Goal: Contribute content: Contribute content

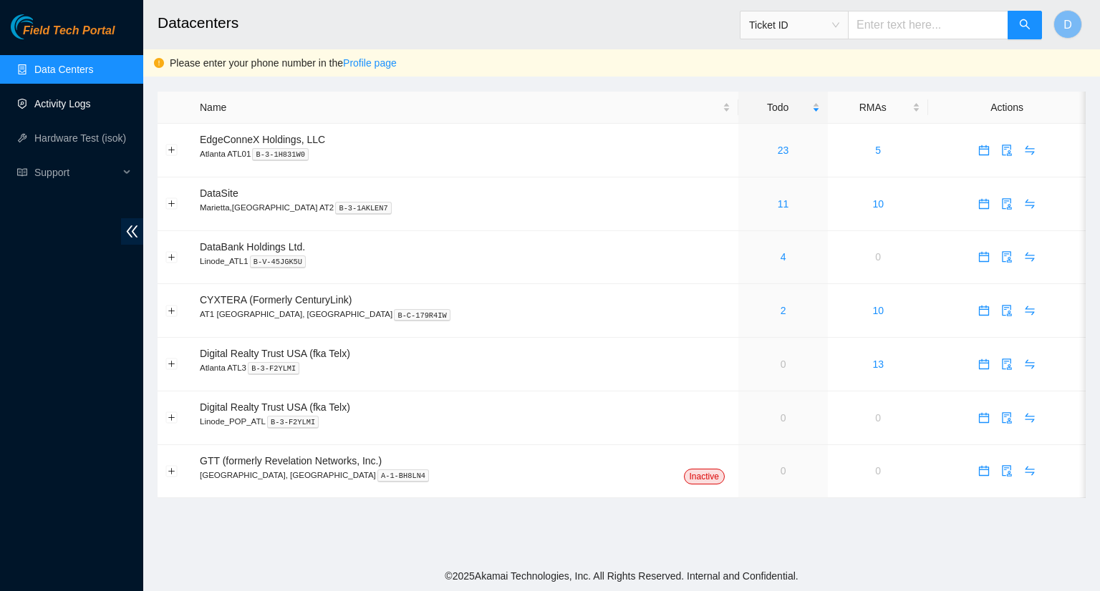
click at [73, 110] on link "Activity Logs" at bounding box center [62, 103] width 57 height 11
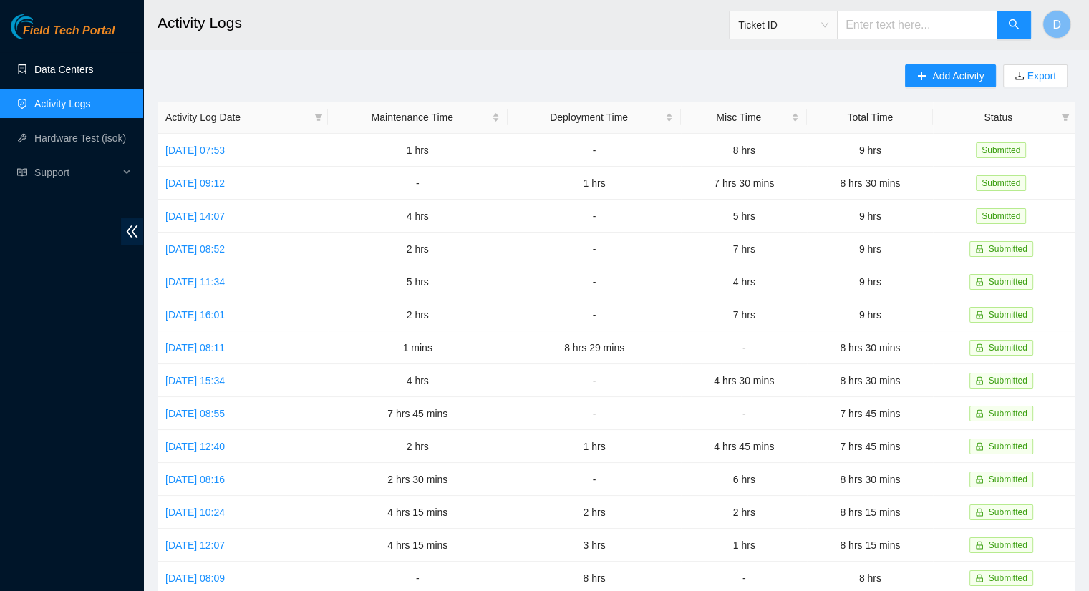
click at [63, 75] on link "Data Centers" at bounding box center [63, 69] width 59 height 11
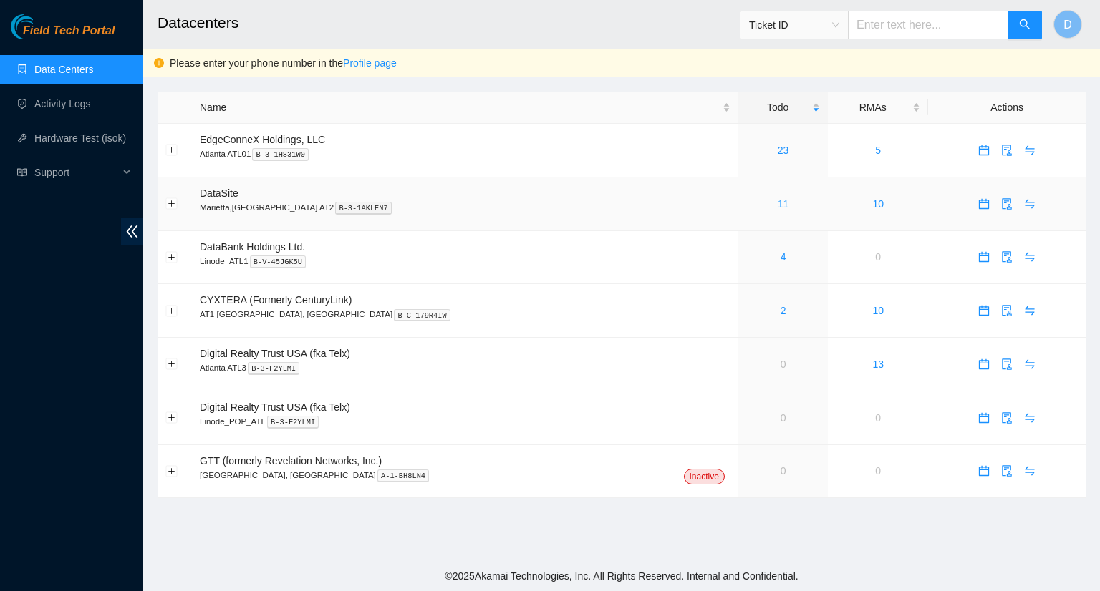
click at [777, 207] on link "11" at bounding box center [782, 203] width 11 height 11
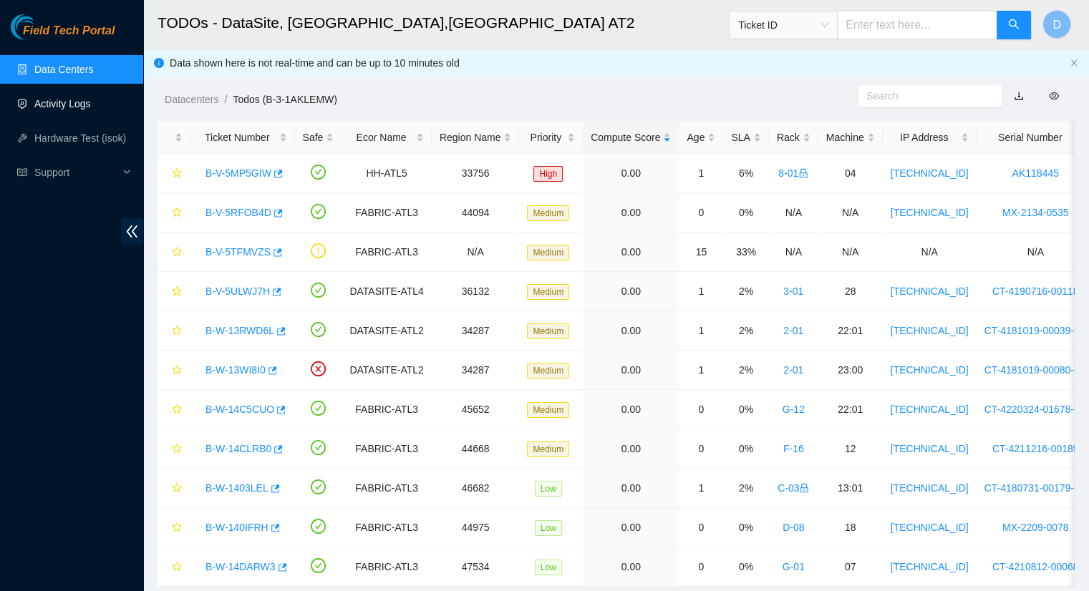
click at [56, 107] on link "Activity Logs" at bounding box center [62, 103] width 57 height 11
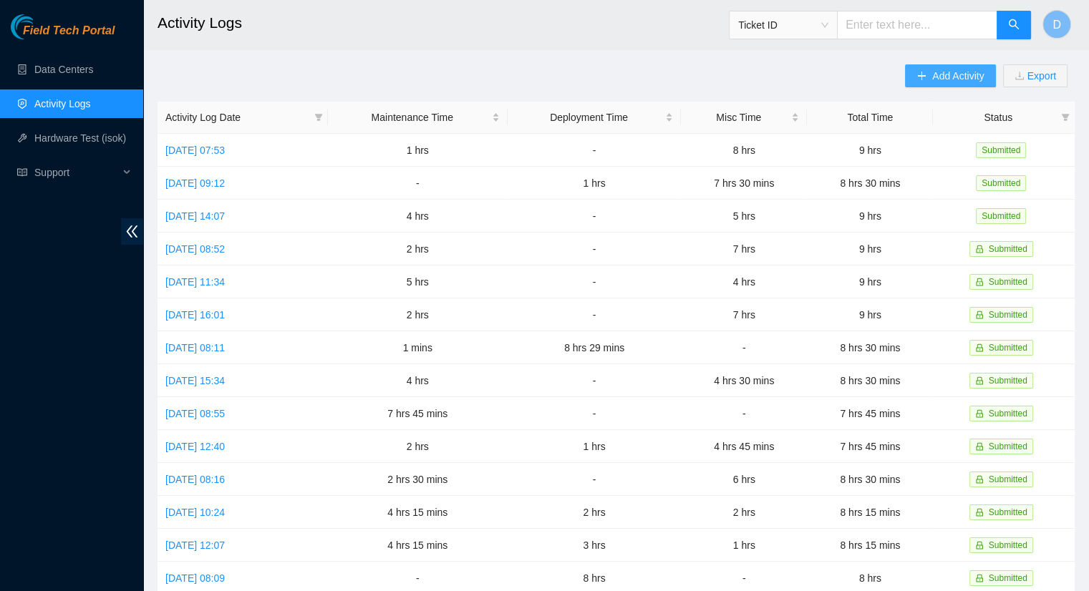
click at [944, 68] on span "Add Activity" at bounding box center [958, 76] width 52 height 16
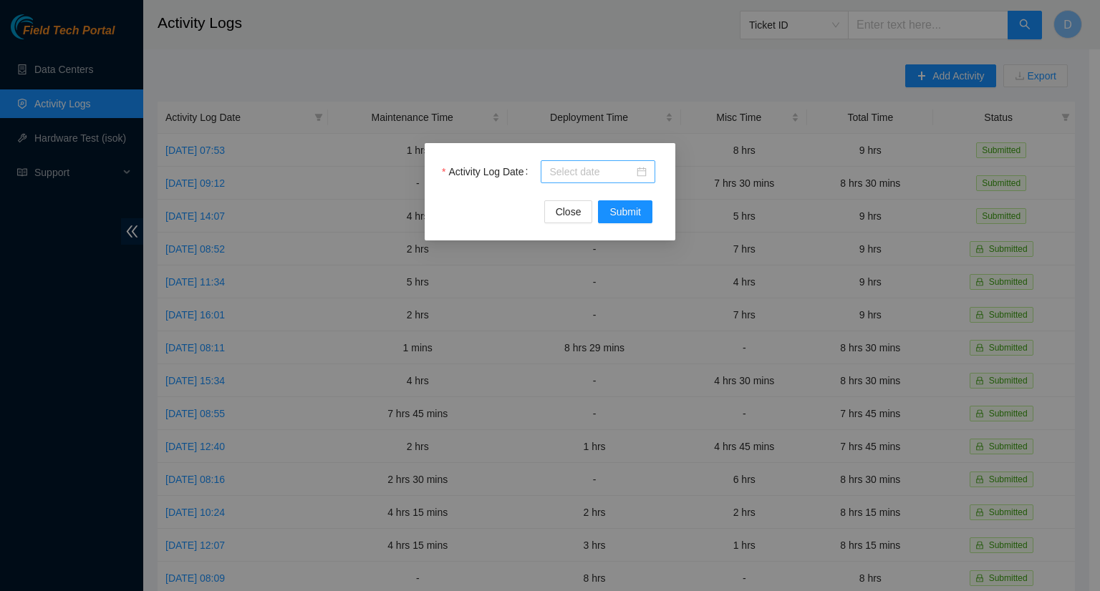
click at [587, 170] on input "Activity Log Date" at bounding box center [591, 172] width 84 height 16
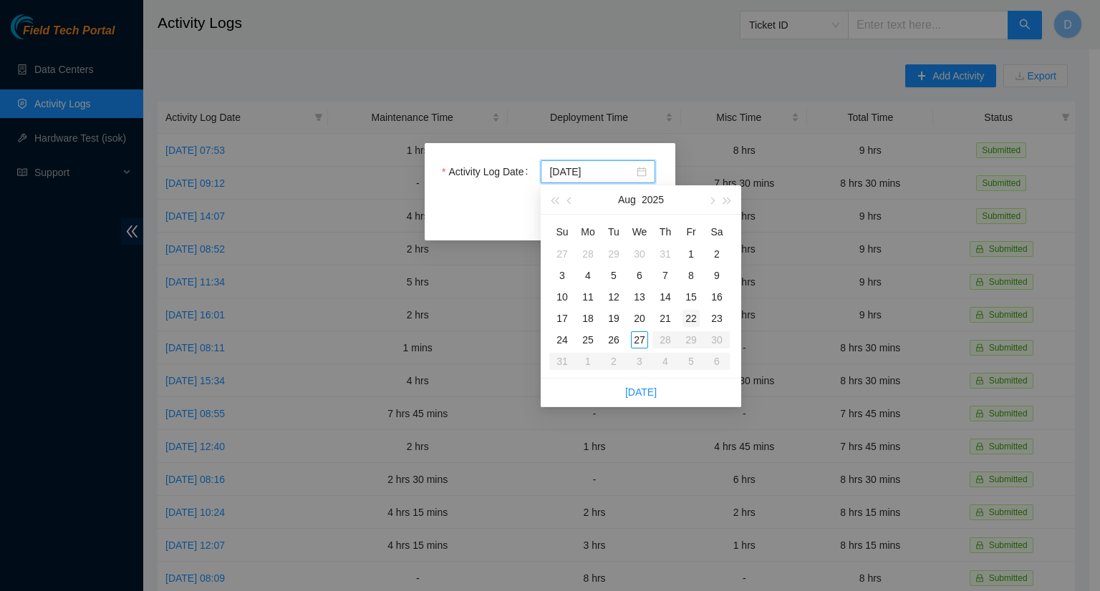
type input "2025-08-22"
type input "[DATE]"
click at [587, 341] on div "25" at bounding box center [587, 339] width 17 height 17
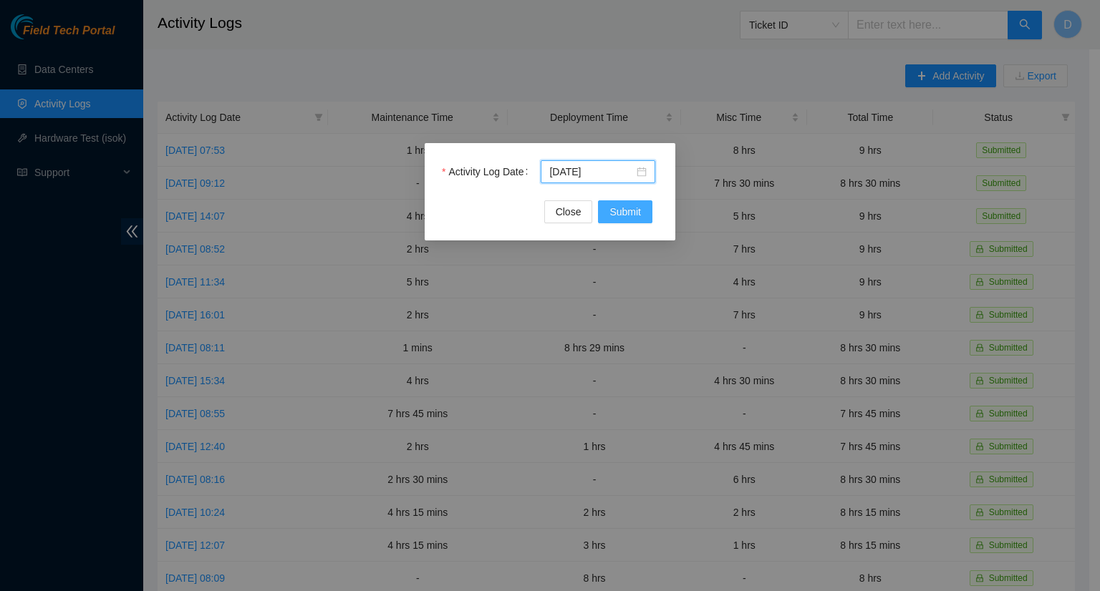
click at [628, 218] on span "Submit" at bounding box center [624, 212] width 31 height 16
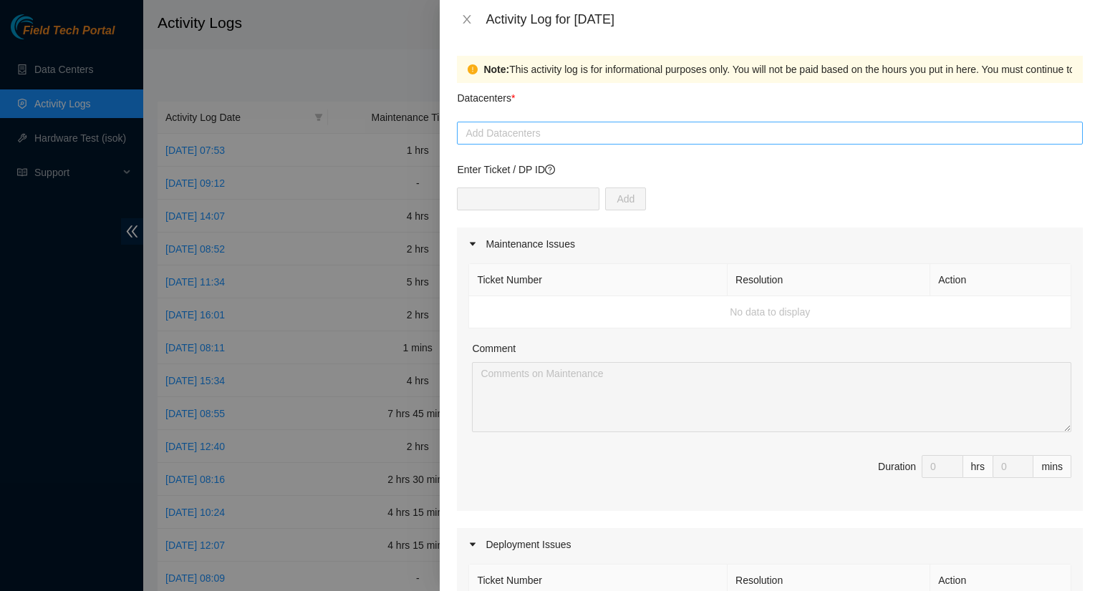
click at [540, 130] on div at bounding box center [769, 133] width 619 height 17
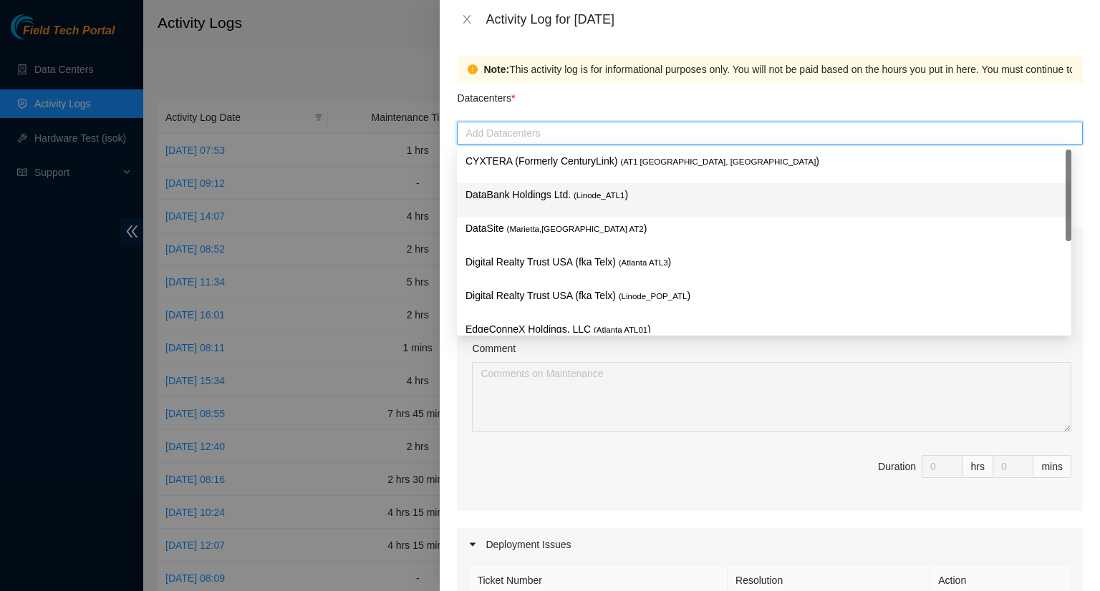
click at [558, 194] on p "DataBank Holdings Ltd. ( Linode_ATL1 )" at bounding box center [763, 195] width 597 height 16
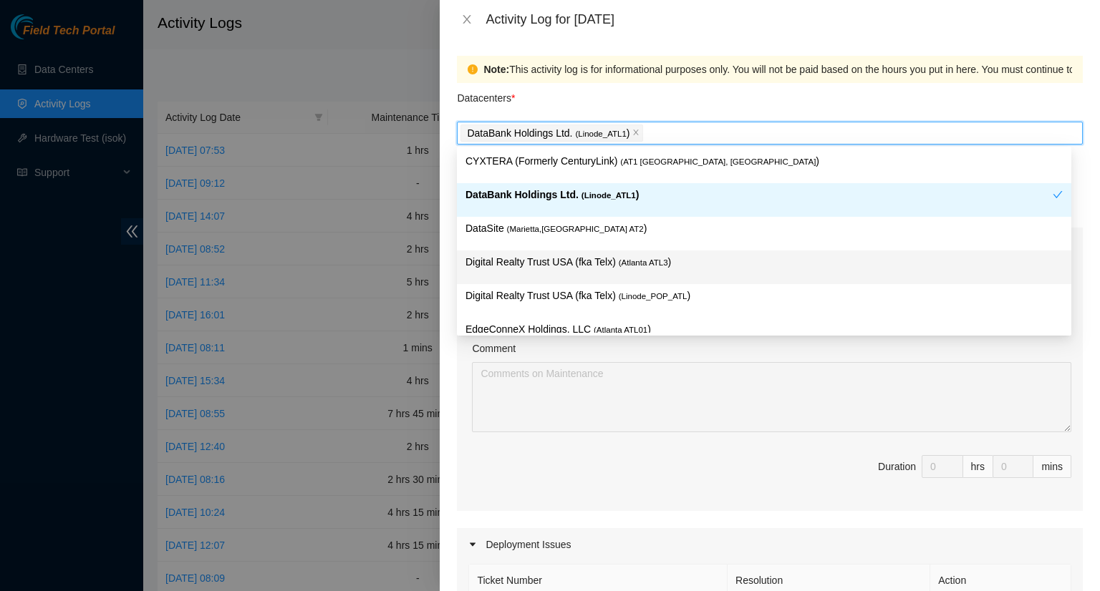
click at [621, 259] on span "( Atlanta ATL3" at bounding box center [643, 262] width 49 height 9
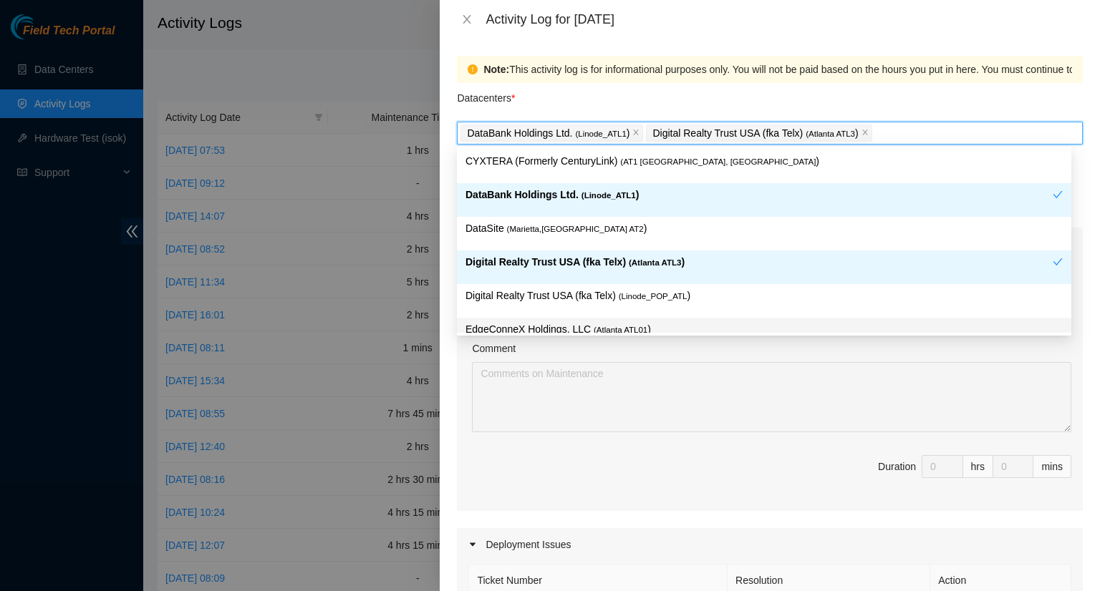
click at [722, 352] on div "Comment" at bounding box center [771, 351] width 599 height 21
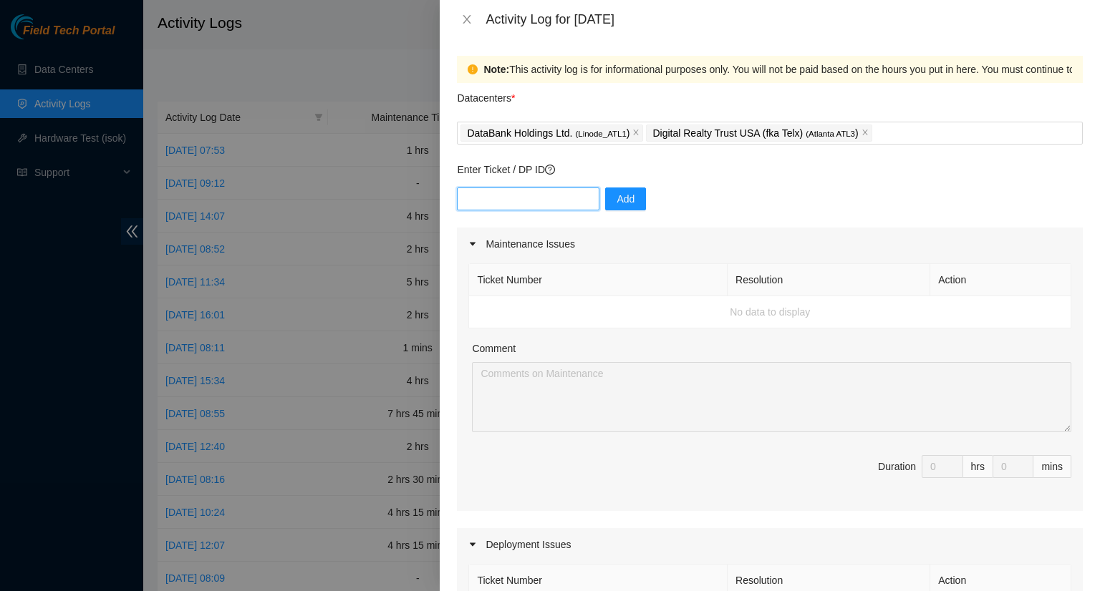
click at [533, 203] on input "text" at bounding box center [528, 199] width 142 height 23
type input "DP83407"
click at [612, 203] on button "Add" at bounding box center [625, 199] width 41 height 23
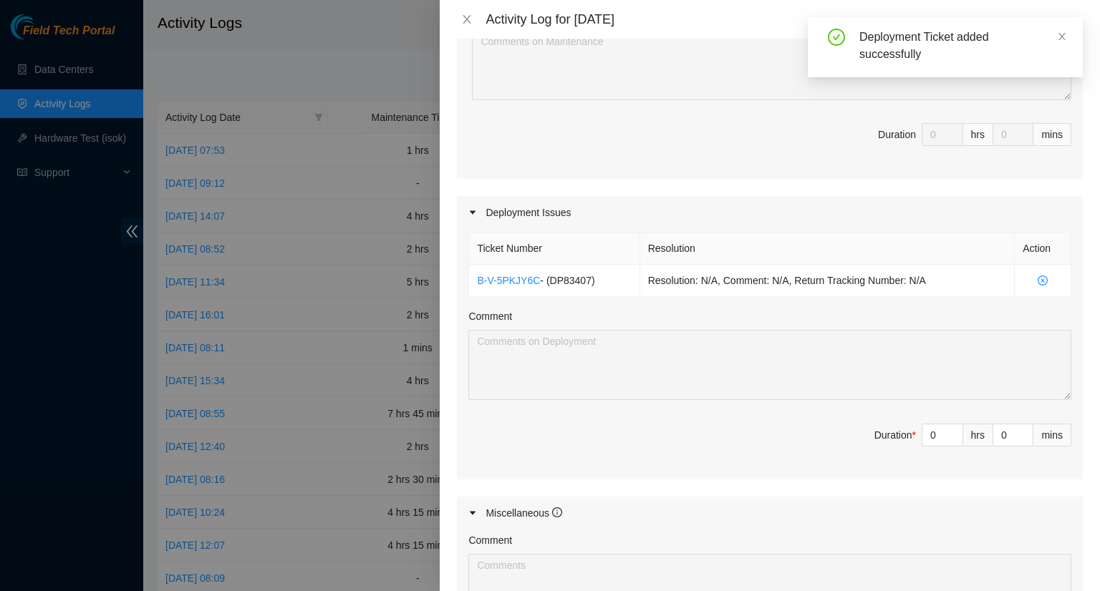
scroll to position [358, 0]
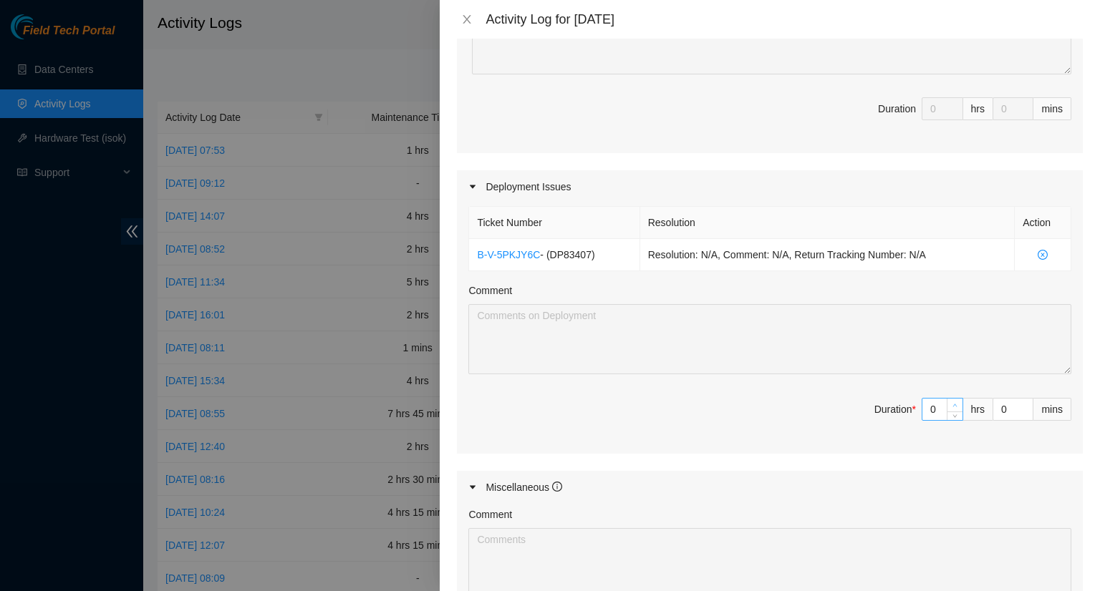
type input "1"
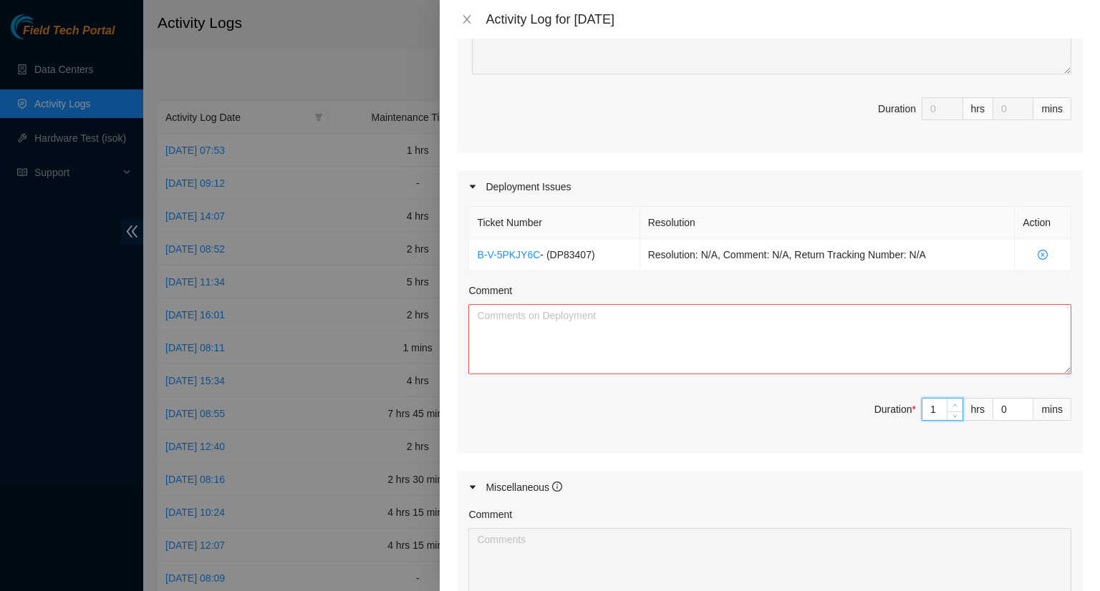
click at [952, 403] on icon "up" at bounding box center [954, 405] width 5 height 5
type input "2"
click at [952, 403] on icon "up" at bounding box center [954, 405] width 5 height 5
type input "3"
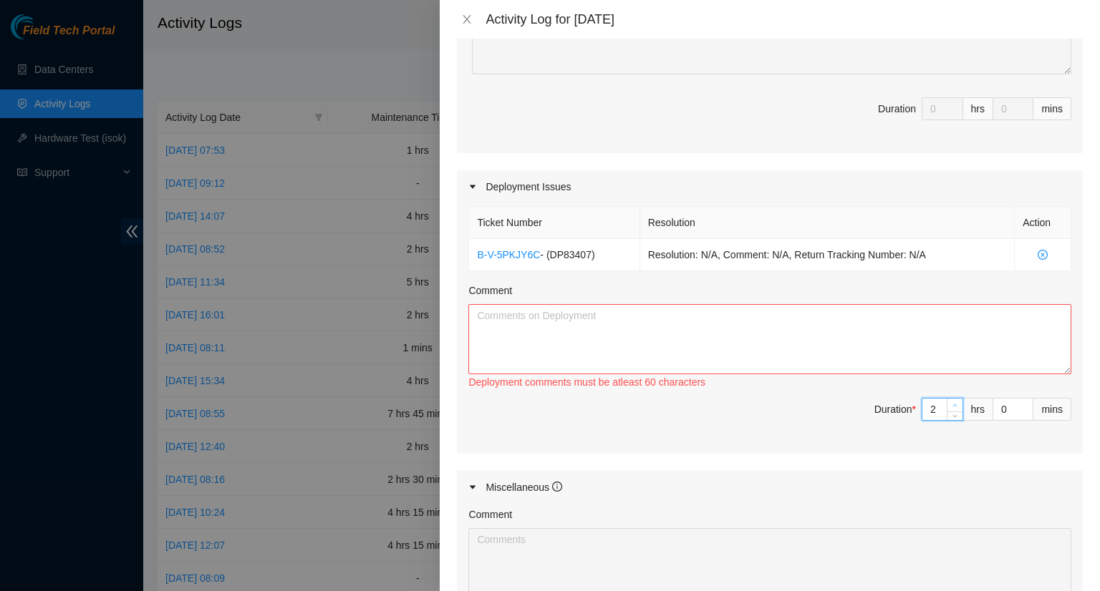
type input "3"
click at [952, 403] on icon "up" at bounding box center [954, 405] width 5 height 5
click at [508, 328] on textarea "Comment" at bounding box center [769, 339] width 603 height 70
paste textarea "- Worked on unscrewing all the screws from the drive trays and installing the n…"
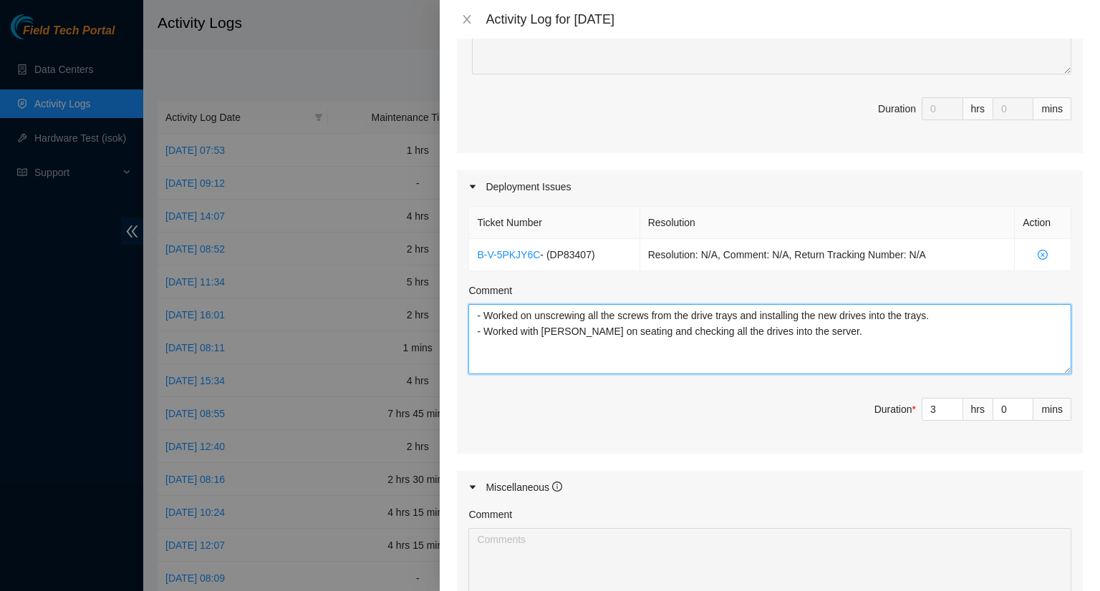
type textarea "- Worked on unscrewing all the screws from the drive trays and installing the n…"
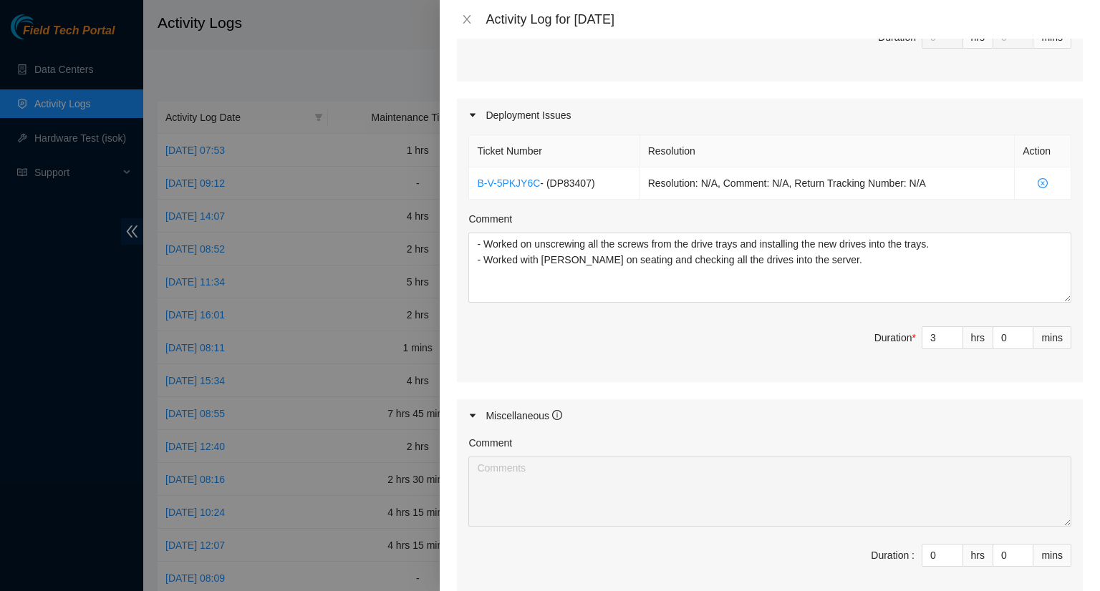
scroll to position [573, 0]
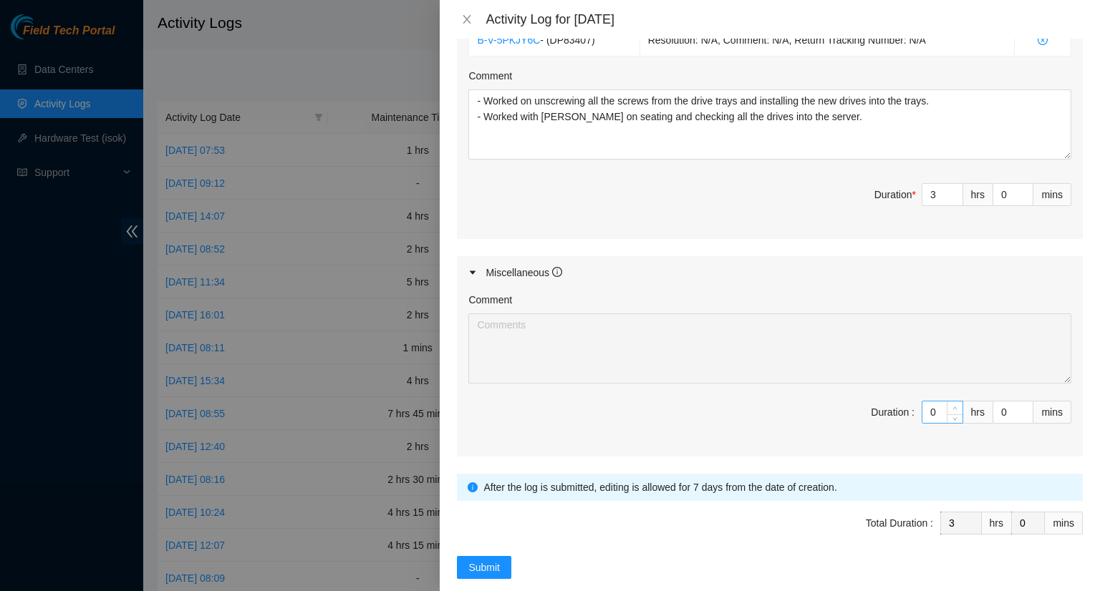
type input "1"
type input "4"
click at [952, 406] on icon "up" at bounding box center [954, 408] width 5 height 5
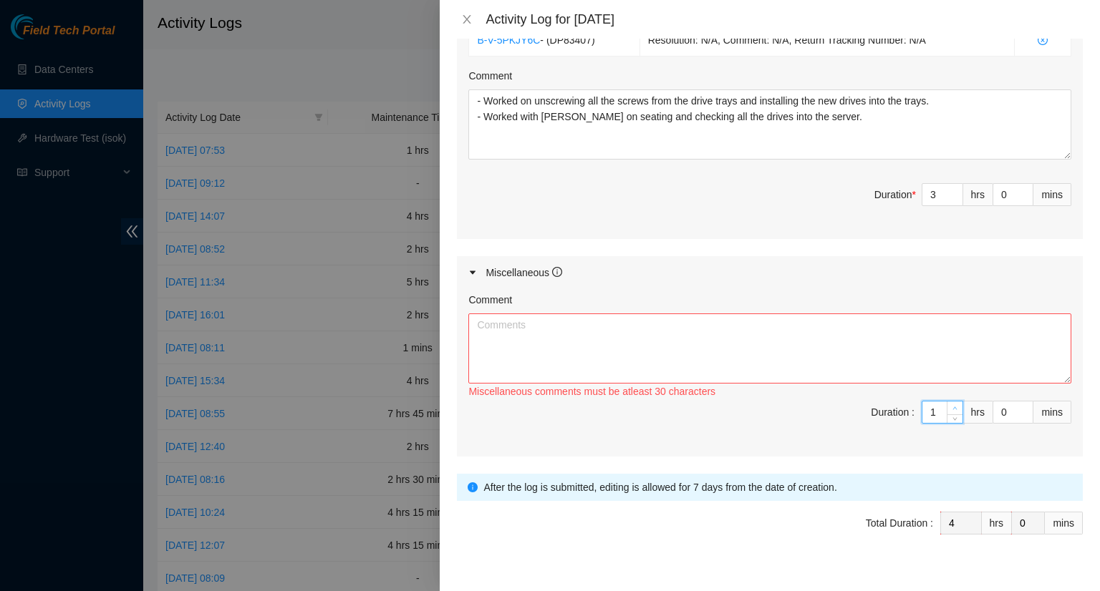
type input "2"
type input "5"
click at [952, 406] on icon "up" at bounding box center [954, 408] width 5 height 5
type input "3"
type input "6"
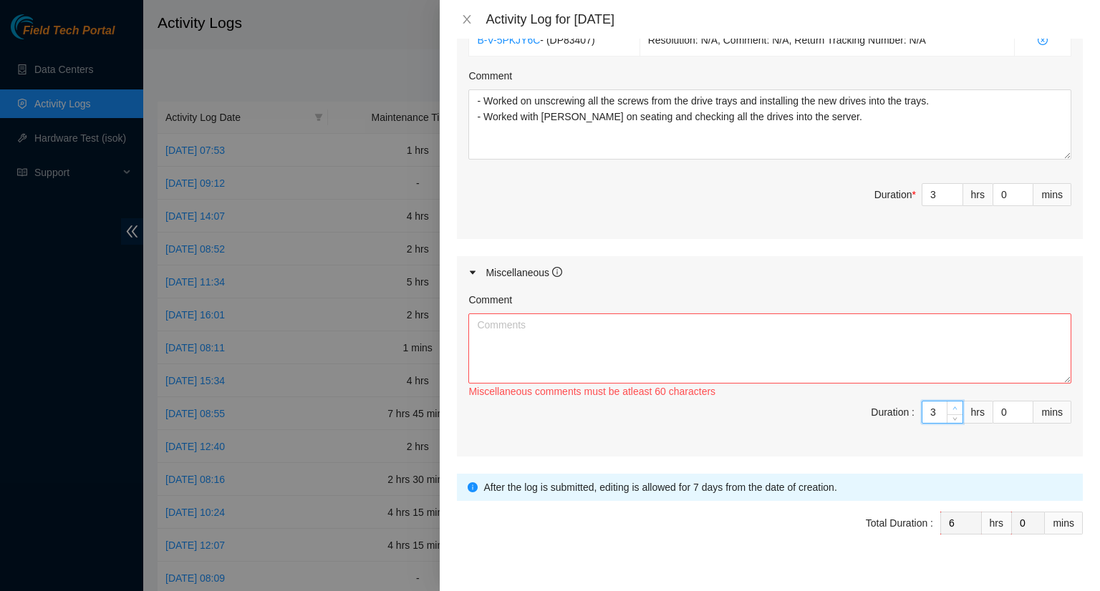
click at [952, 406] on icon "up" at bounding box center [954, 408] width 5 height 5
type input "4"
type input "7"
click at [952, 406] on icon "up" at bounding box center [954, 408] width 5 height 5
type input "5"
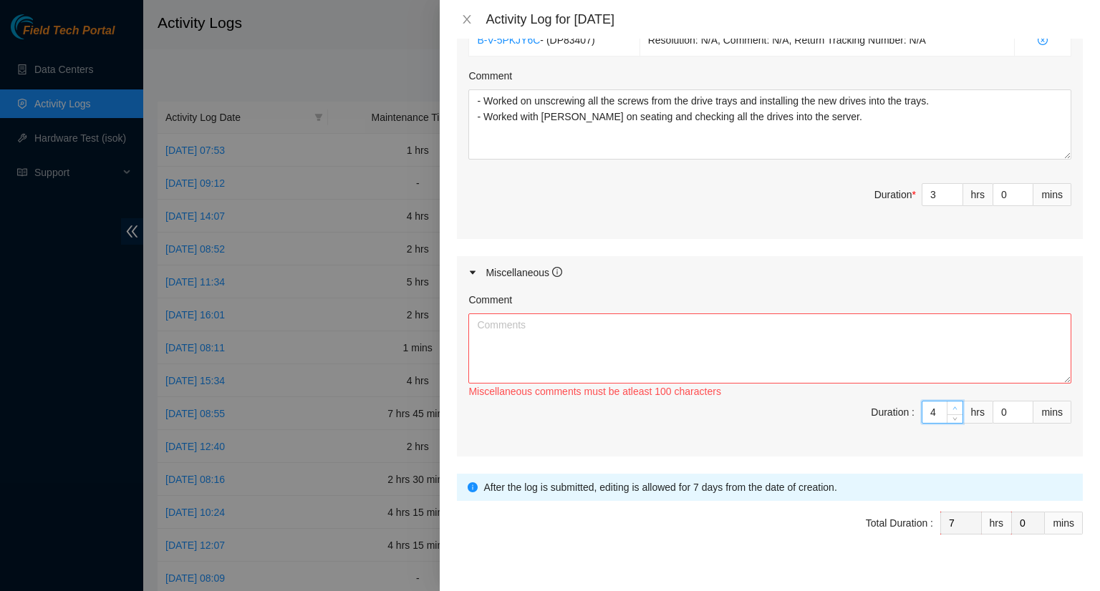
type input "8"
click at [952, 406] on icon "up" at bounding box center [954, 408] width 5 height 5
type input "6"
type input "9"
click at [952, 406] on icon "up" at bounding box center [954, 408] width 5 height 5
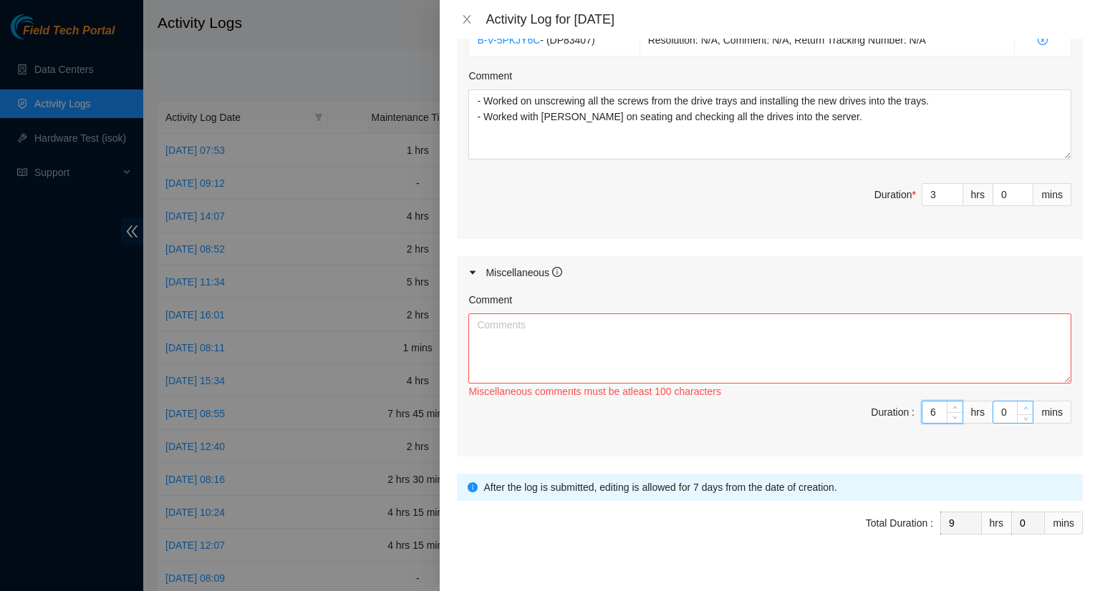
type input "1"
type input "2"
type input "3"
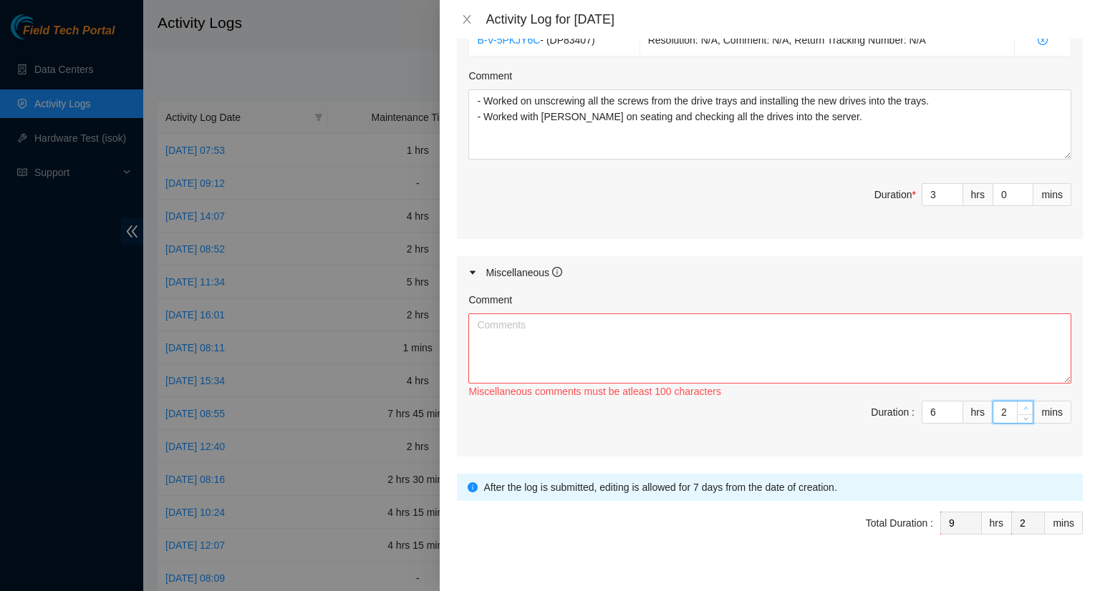
type input "3"
type input "4"
type input "5"
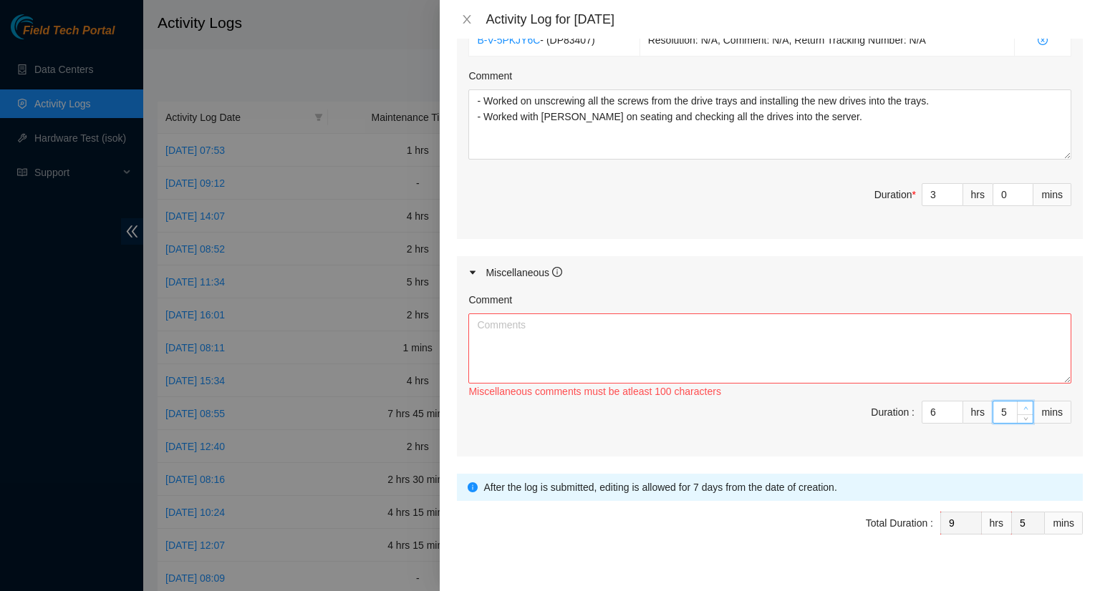
type input "6"
type input "7"
type input "8"
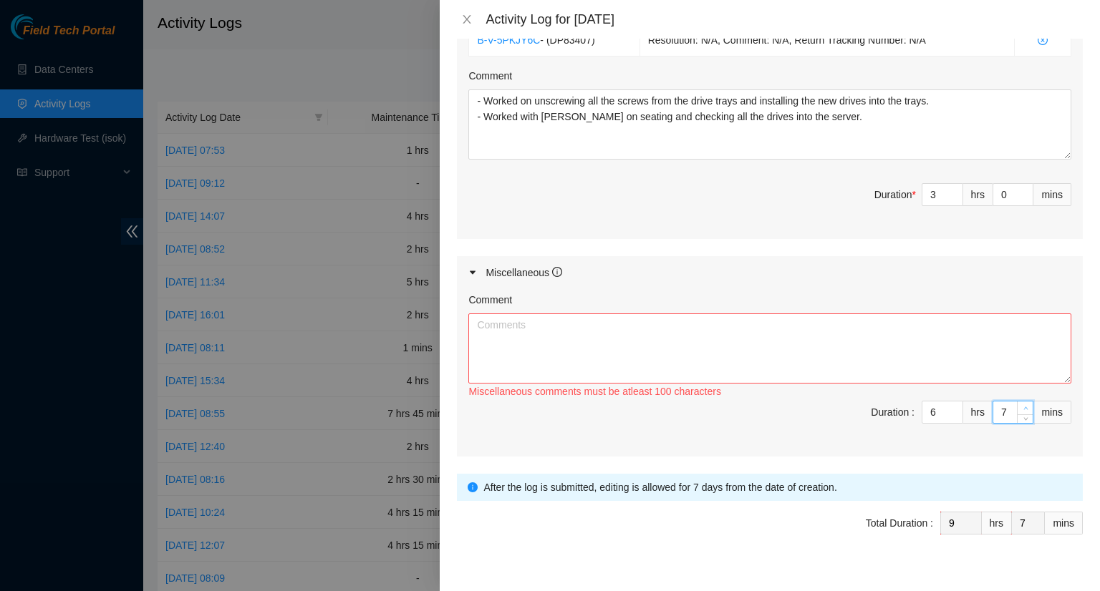
type input "8"
type input "9"
type input "10"
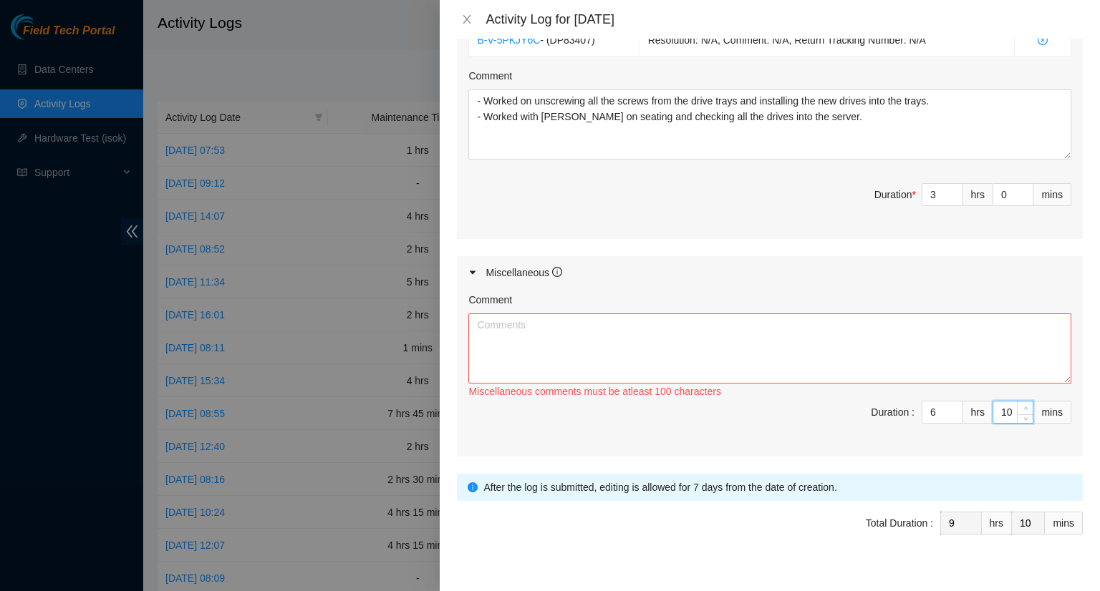
type input "11"
type input "12"
type input "13"
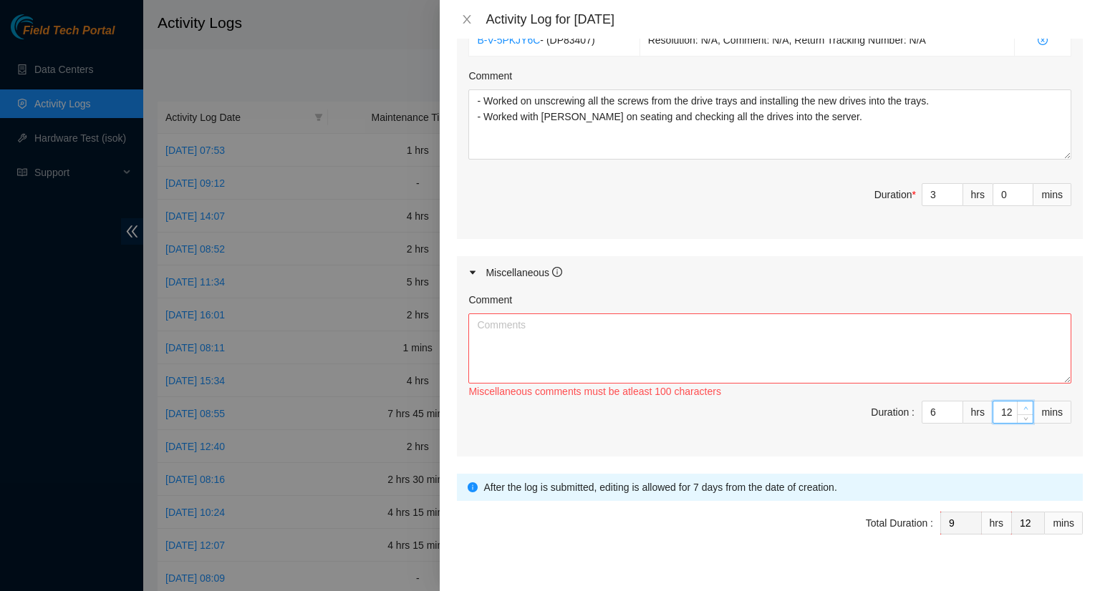
type input "13"
type input "14"
type input "15"
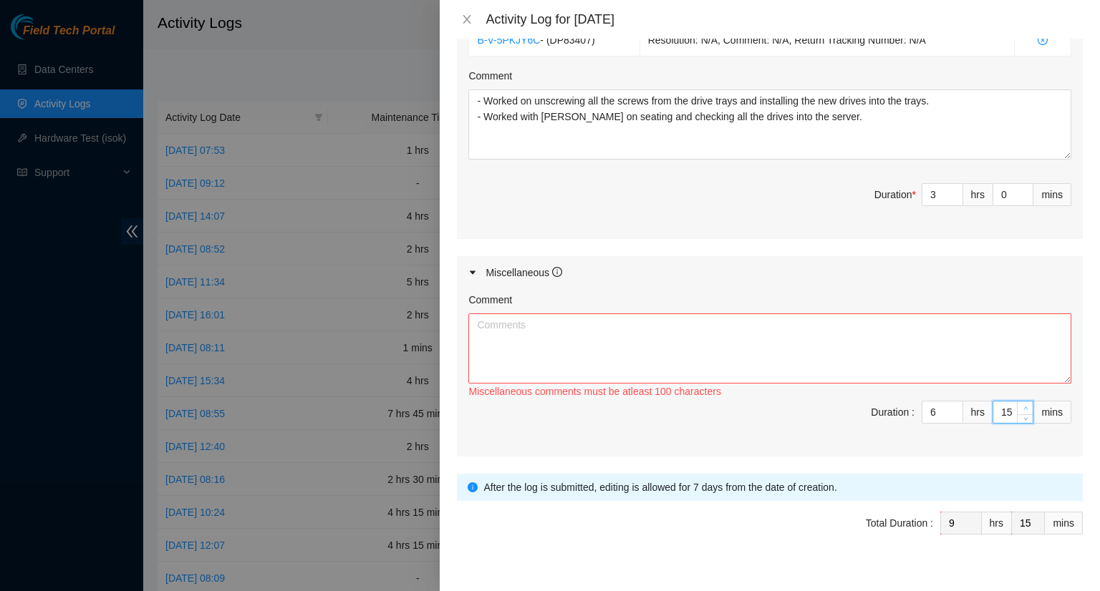
type input "16"
type input "17"
type input "18"
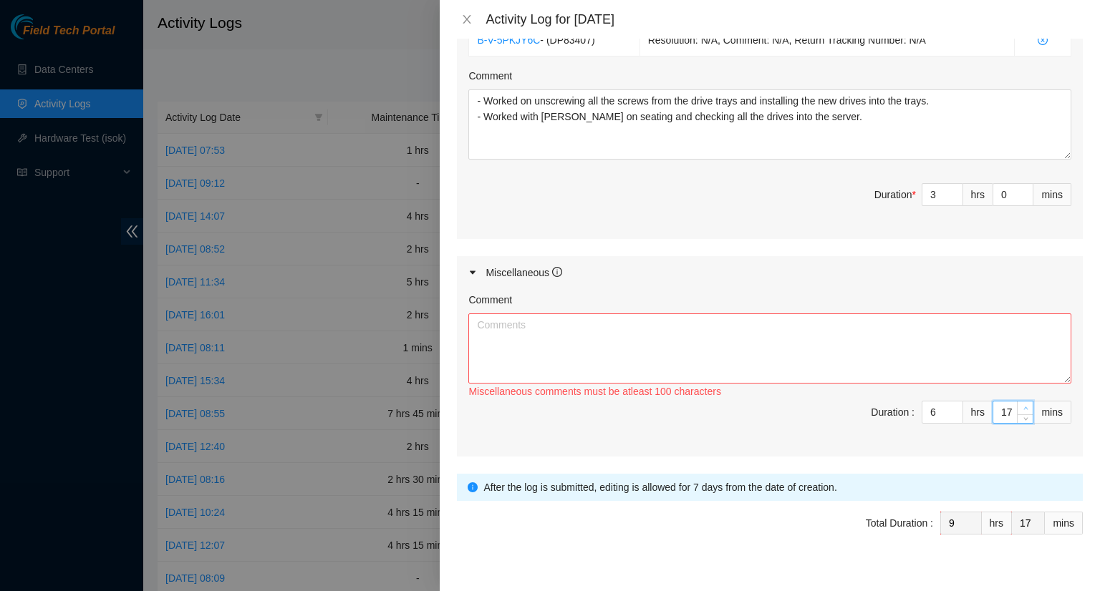
type input "18"
type input "19"
type input "20"
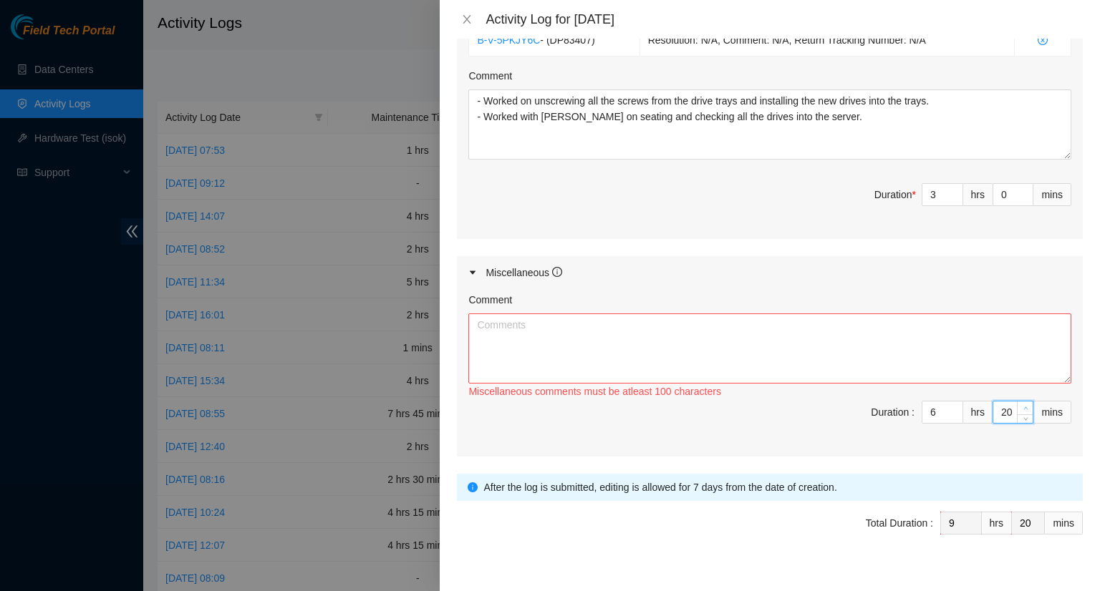
click at [1023, 406] on icon "up" at bounding box center [1025, 408] width 5 height 5
type input "21"
type input "22"
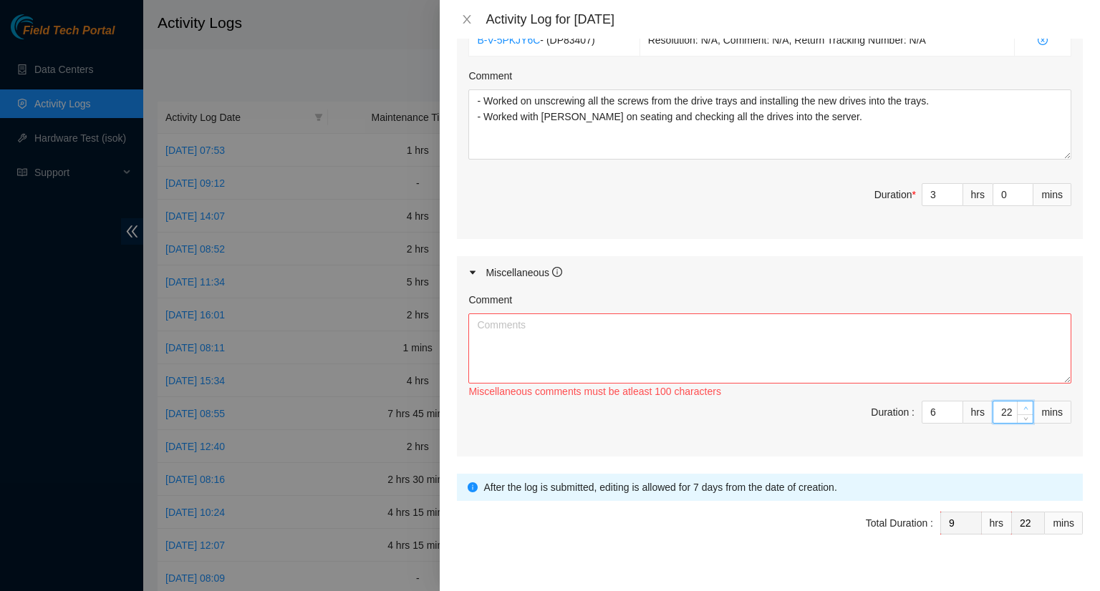
click at [1023, 406] on icon "up" at bounding box center [1025, 408] width 5 height 5
type input "23"
click at [1023, 406] on icon "up" at bounding box center [1025, 408] width 5 height 5
type input "24"
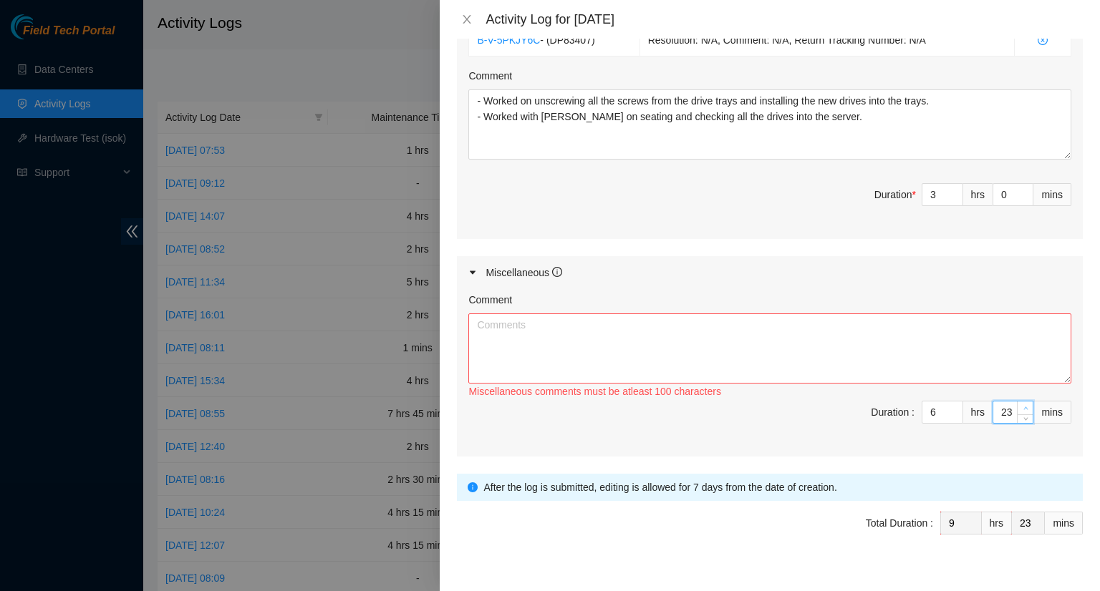
type input "24"
click at [1023, 406] on icon "up" at bounding box center [1025, 408] width 5 height 5
type input "25"
click at [1023, 406] on icon "up" at bounding box center [1025, 408] width 5 height 5
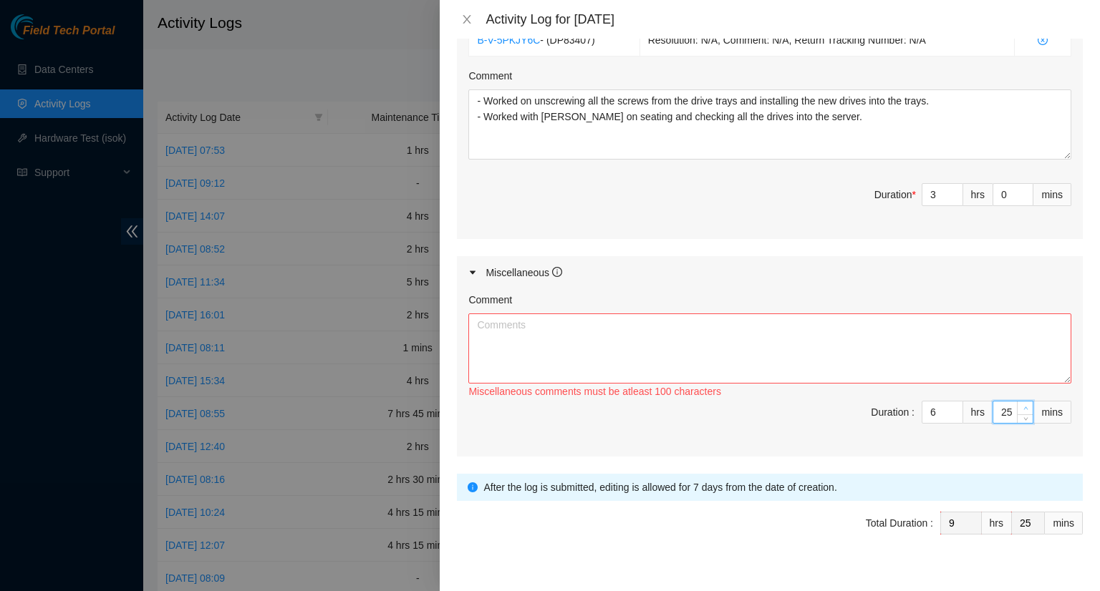
type input "26"
click at [1023, 406] on icon "up" at bounding box center [1025, 408] width 5 height 5
type input "27"
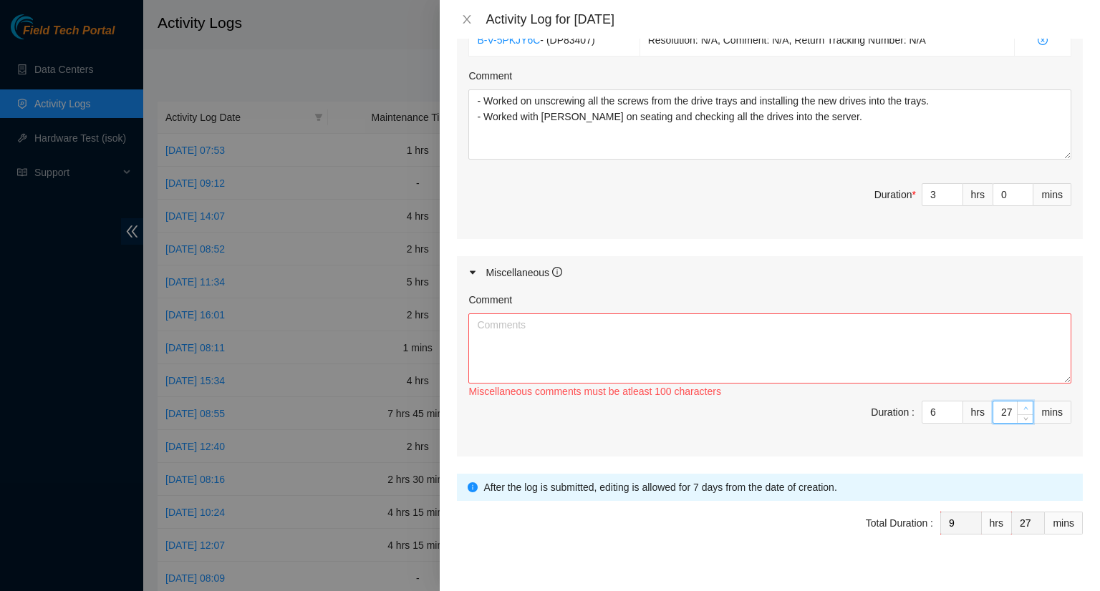
click at [1023, 406] on icon "up" at bounding box center [1025, 408] width 5 height 5
type input "28"
click at [1023, 406] on icon "up" at bounding box center [1025, 408] width 5 height 5
type input "29"
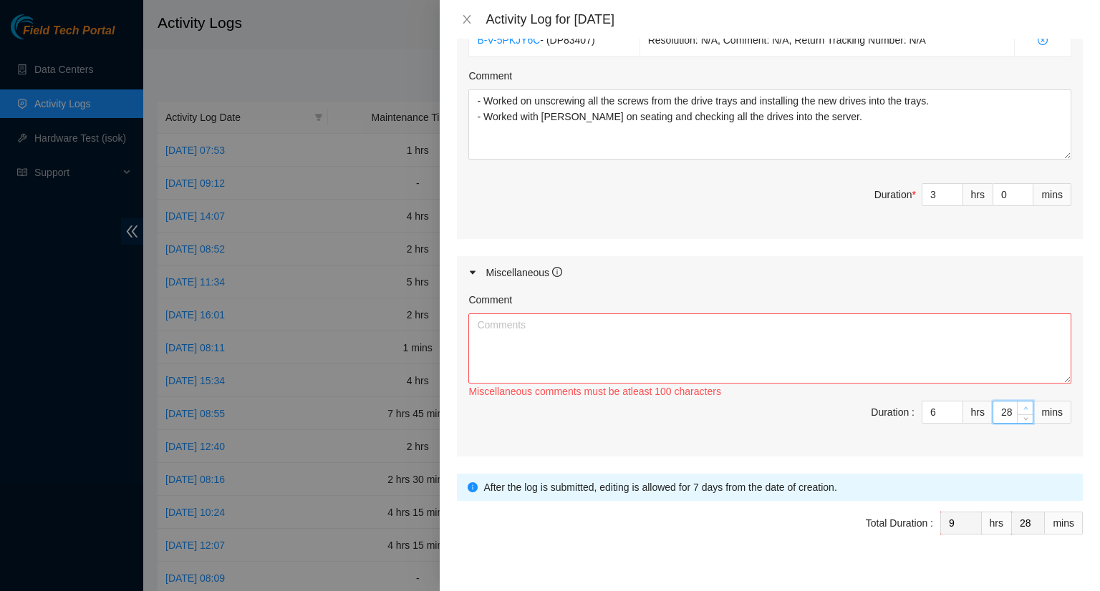
type input "29"
click at [1023, 406] on icon "up" at bounding box center [1025, 408] width 5 height 5
type input "30"
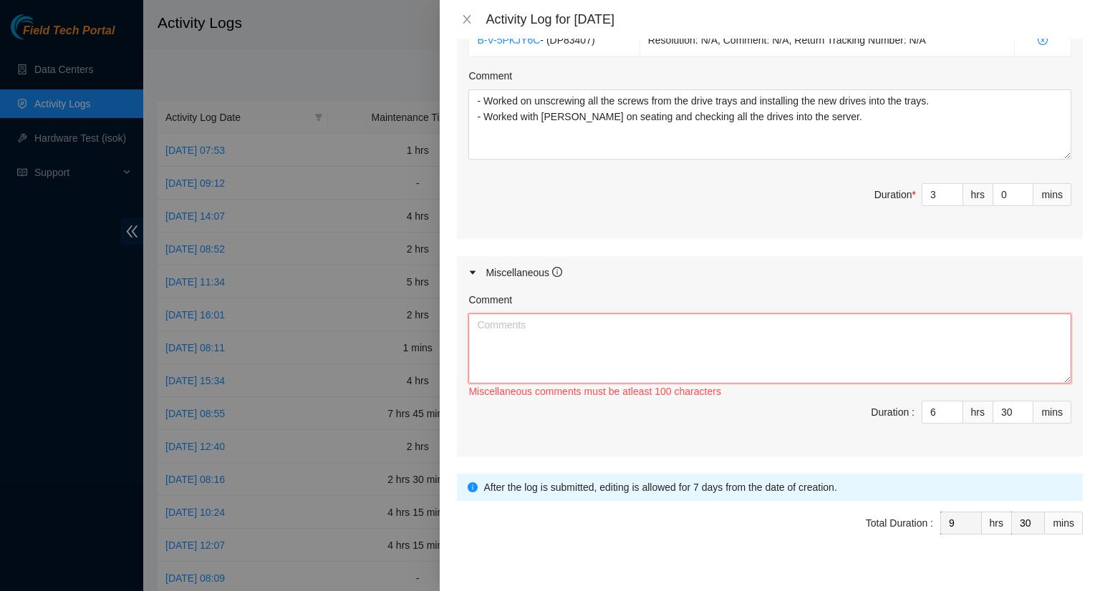
click at [835, 343] on textarea "Comment" at bounding box center [769, 349] width 603 height 70
paste textarea "- Trained [PERSON_NAME] on how to do tickets specifically at [GEOGRAPHIC_DATA].…"
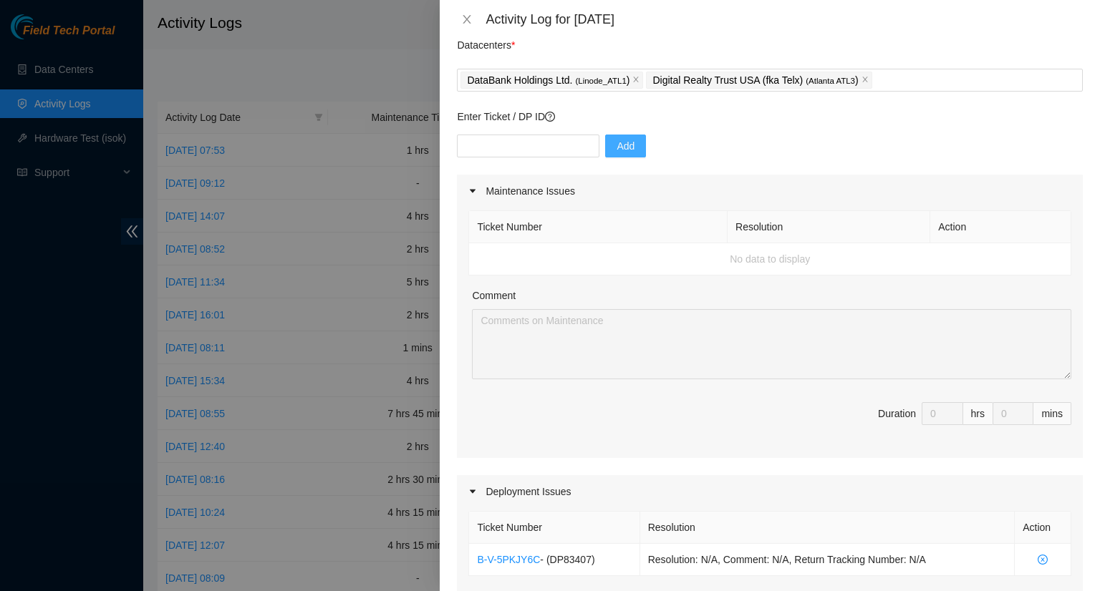
scroll to position [0, 0]
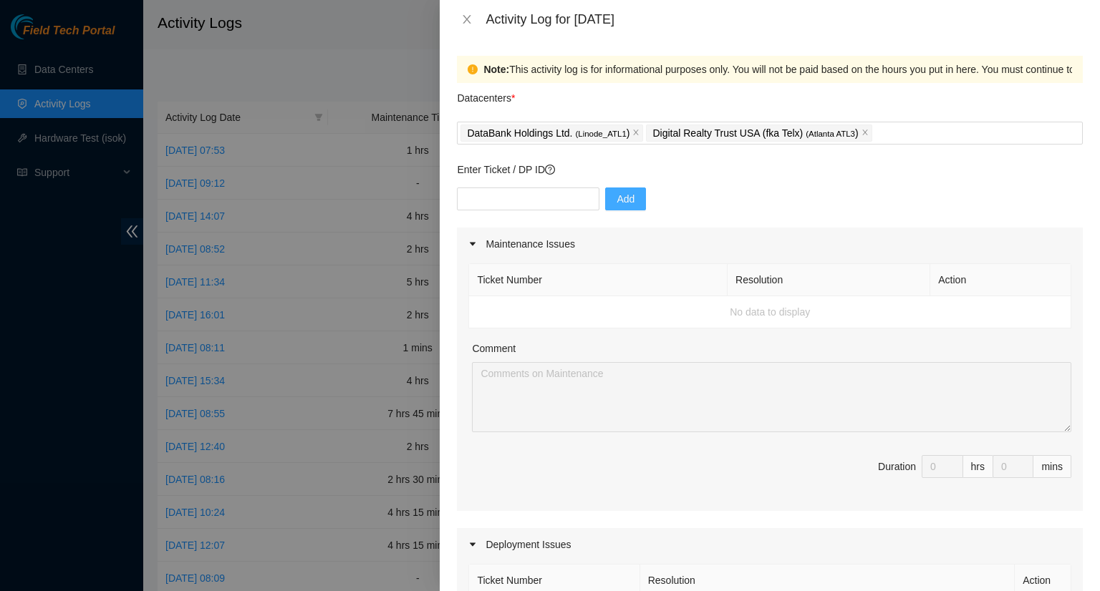
type textarea "- Trained [PERSON_NAME] on how to do tickets specifically at [GEOGRAPHIC_DATA].…"
click at [498, 199] on input "text" at bounding box center [528, 199] width 142 height 23
paste input "B-W-13W44JO"
type input "B-W-13W44JO"
click at [616, 191] on span "Add" at bounding box center [625, 199] width 18 height 16
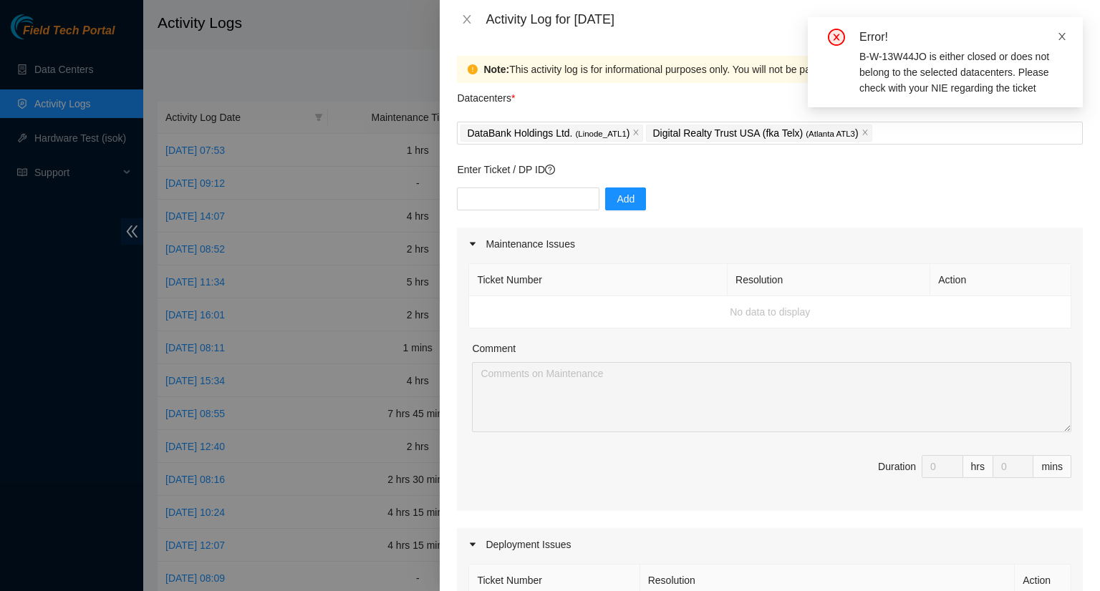
click at [1057, 40] on icon "close" at bounding box center [1062, 36] width 10 height 10
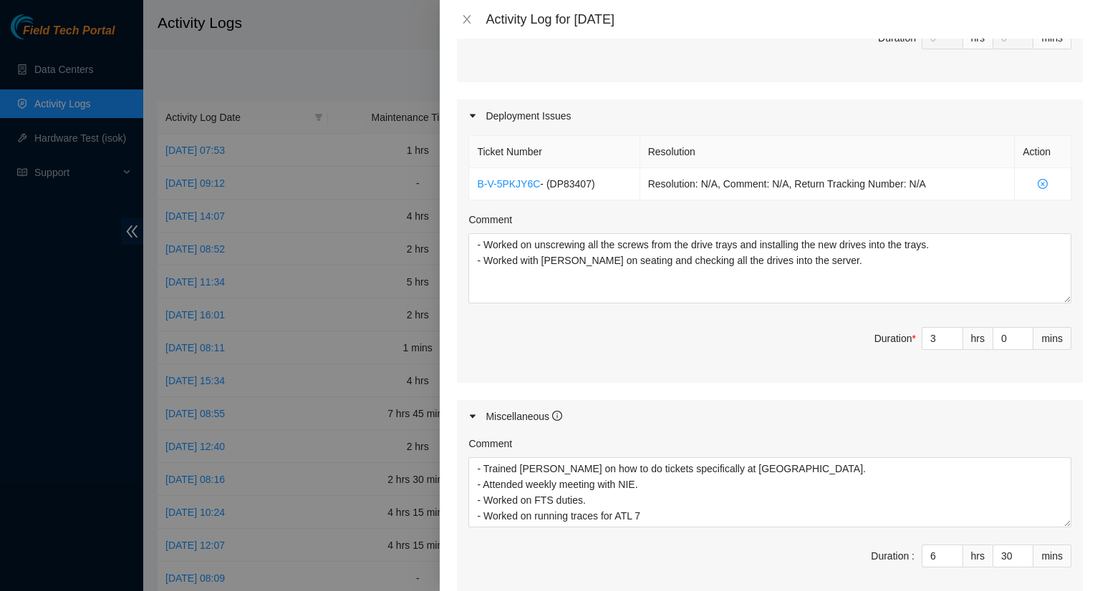
scroll to position [430, 0]
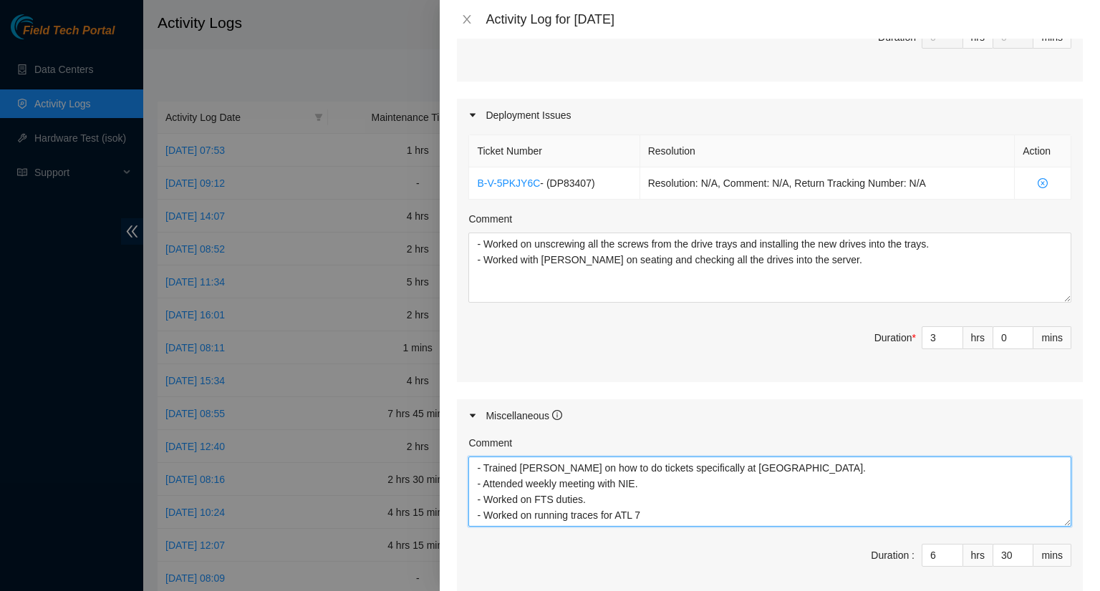
click at [684, 508] on textarea "- Trained [PERSON_NAME] on how to do tickets specifically at [GEOGRAPHIC_DATA].…" at bounding box center [769, 492] width 603 height 70
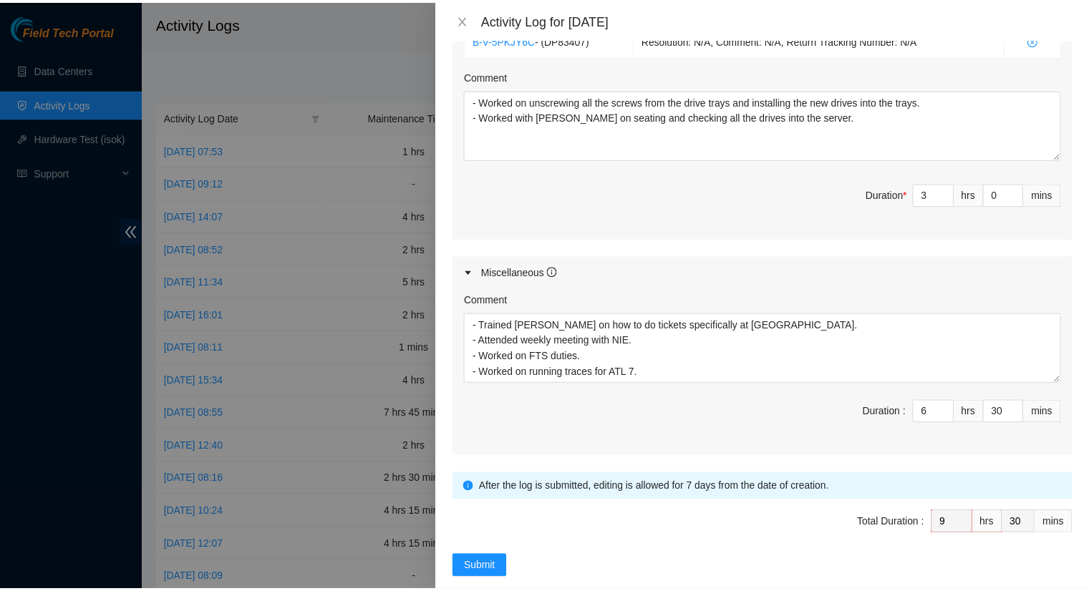
scroll to position [590, 0]
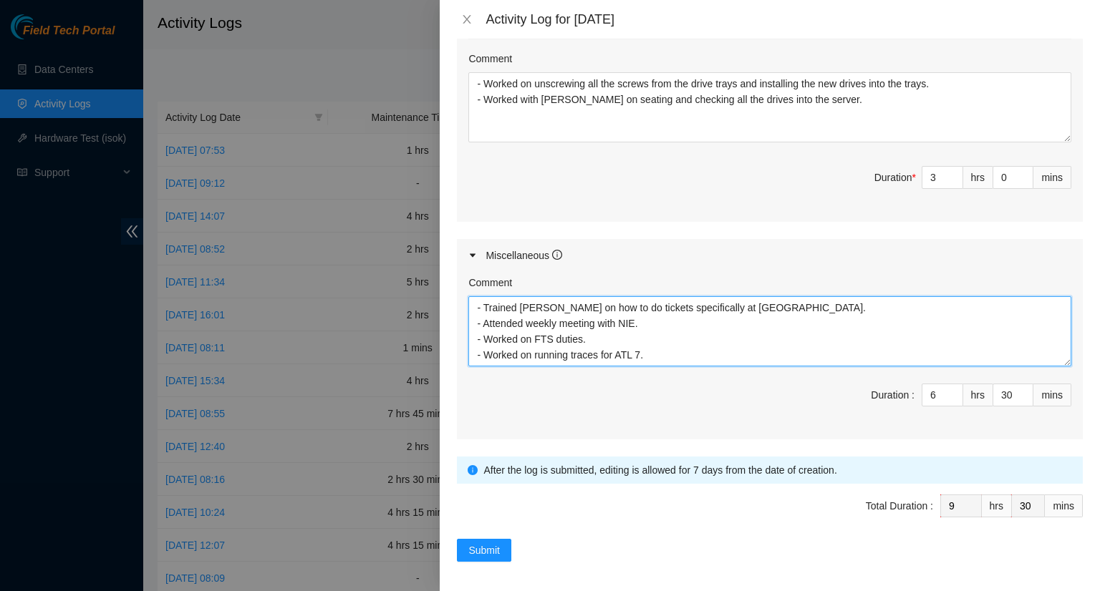
click at [664, 353] on textarea "- Trained [PERSON_NAME] on how to do tickets specifically at [GEOGRAPHIC_DATA].…" at bounding box center [769, 331] width 603 height 70
paste textarea "B-W-13W44JO"
click at [737, 343] on textarea "- Trained [PERSON_NAME] on how to do tickets specifically at [GEOGRAPHIC_DATA].…" at bounding box center [769, 331] width 603 height 70
type textarea "- Trained [PERSON_NAME] on how to do tickets specifically at [GEOGRAPHIC_DATA].…"
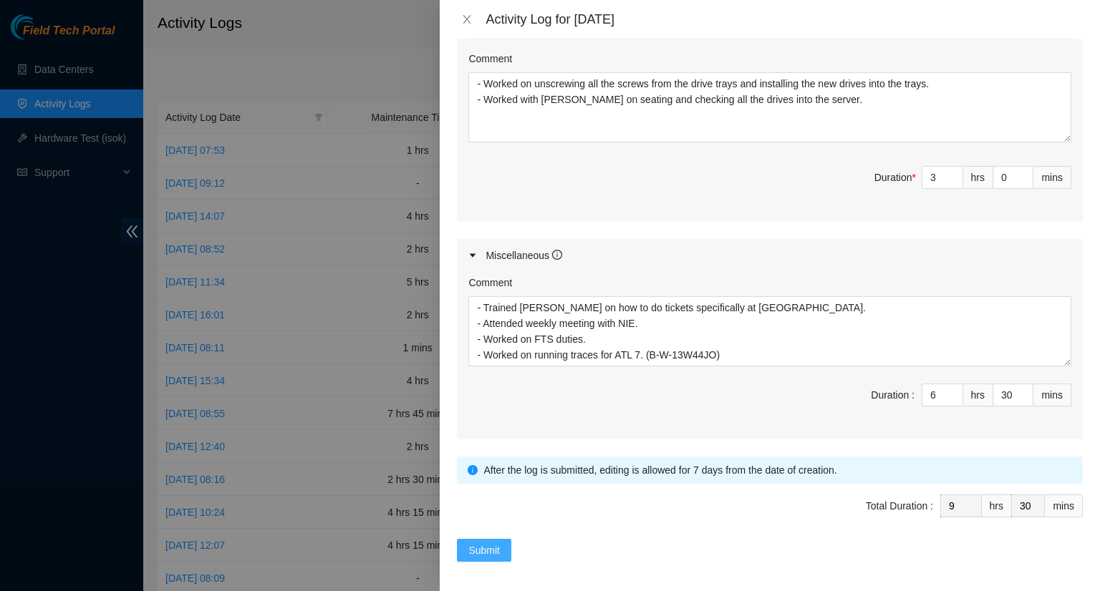
click at [481, 543] on span "Submit" at bounding box center [483, 551] width 31 height 16
